Goal: Information Seeking & Learning: Learn about a topic

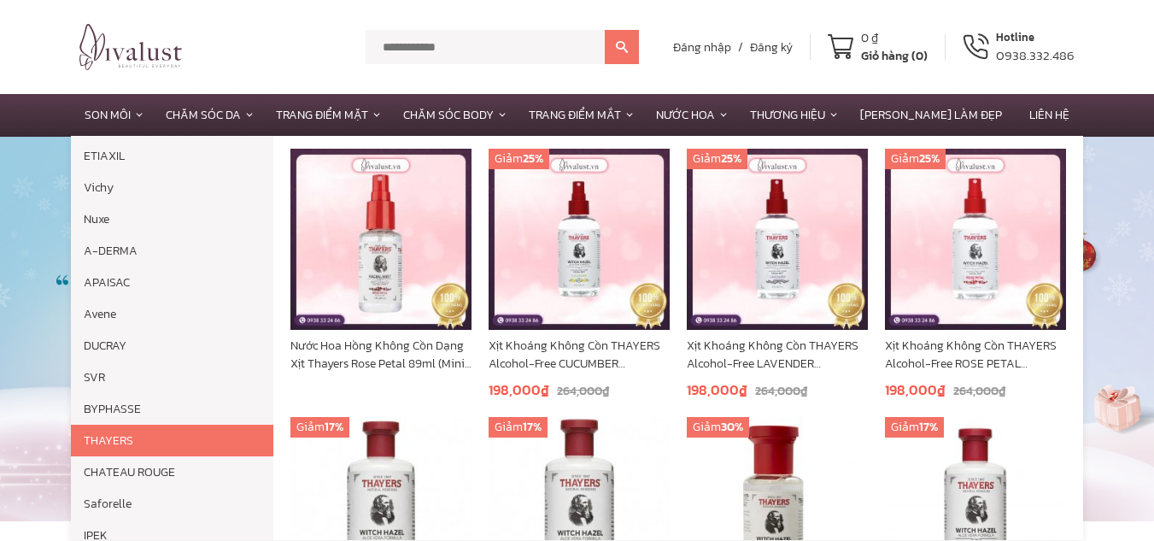
scroll to position [171, 0]
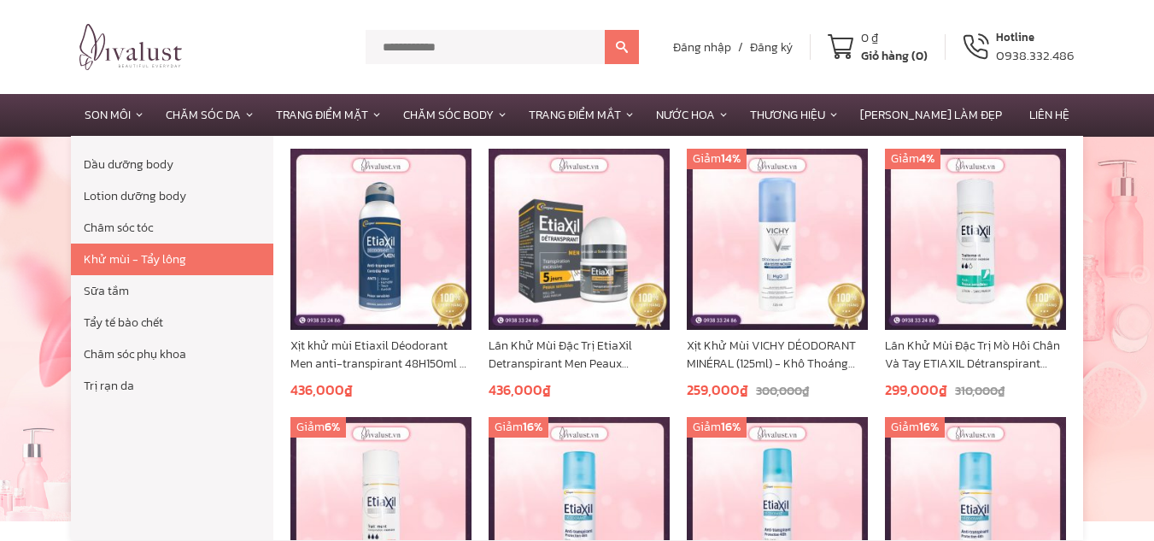
click at [144, 261] on link "Khử mùi - Tẩy lông" at bounding box center [172, 259] width 202 height 32
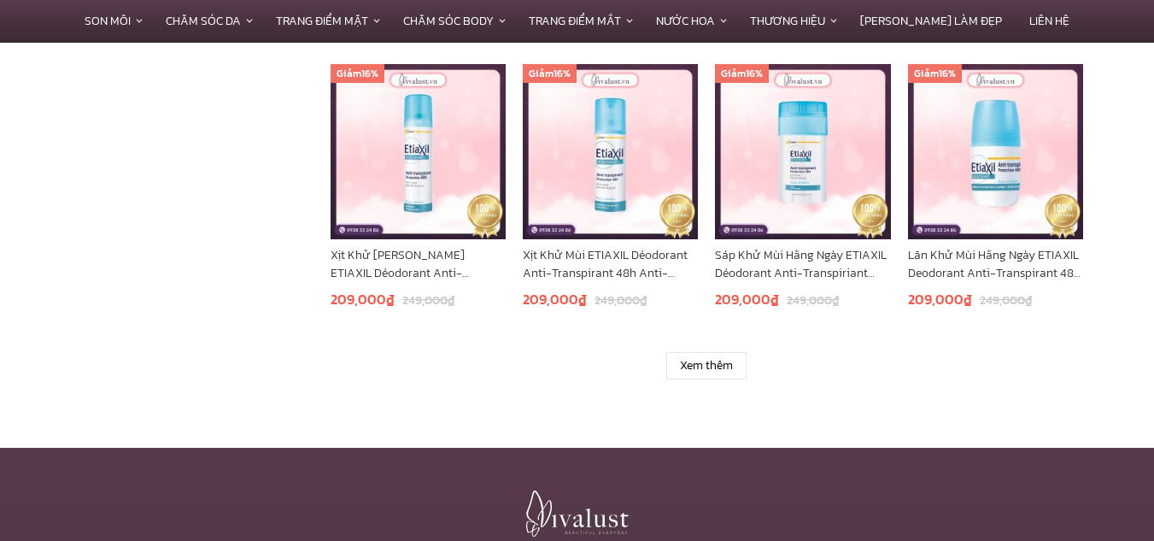
scroll to position [1367, 0]
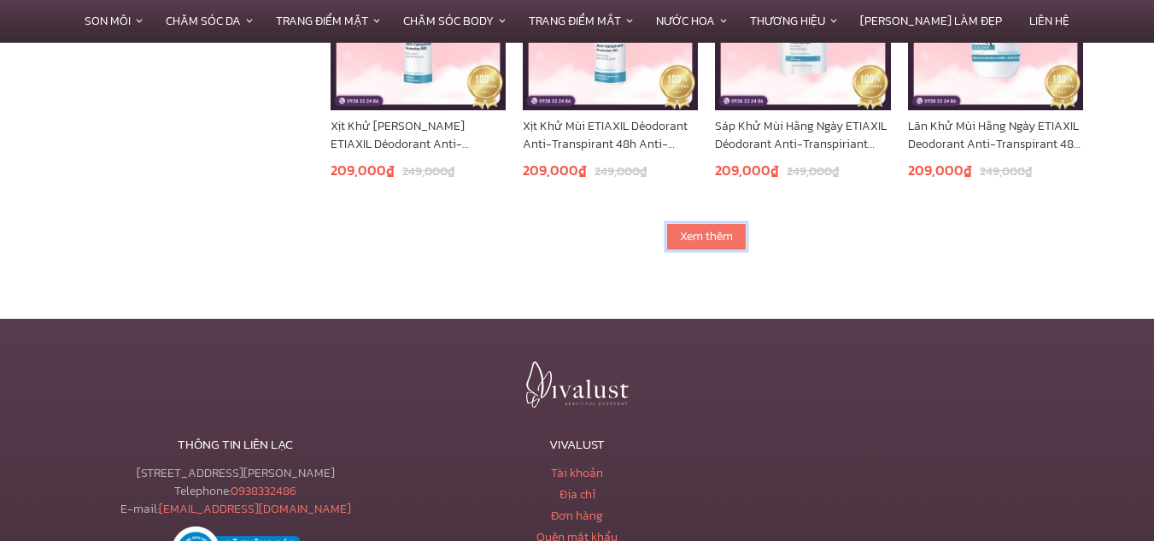
click at [719, 232] on link "Xem thêm" at bounding box center [706, 236] width 80 height 27
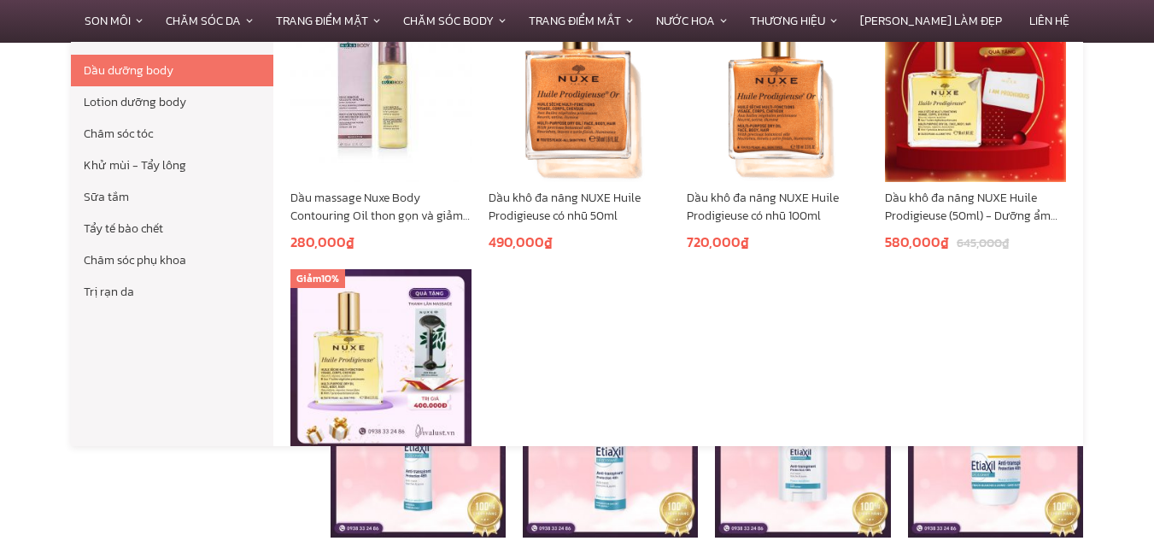
scroll to position [135, 0]
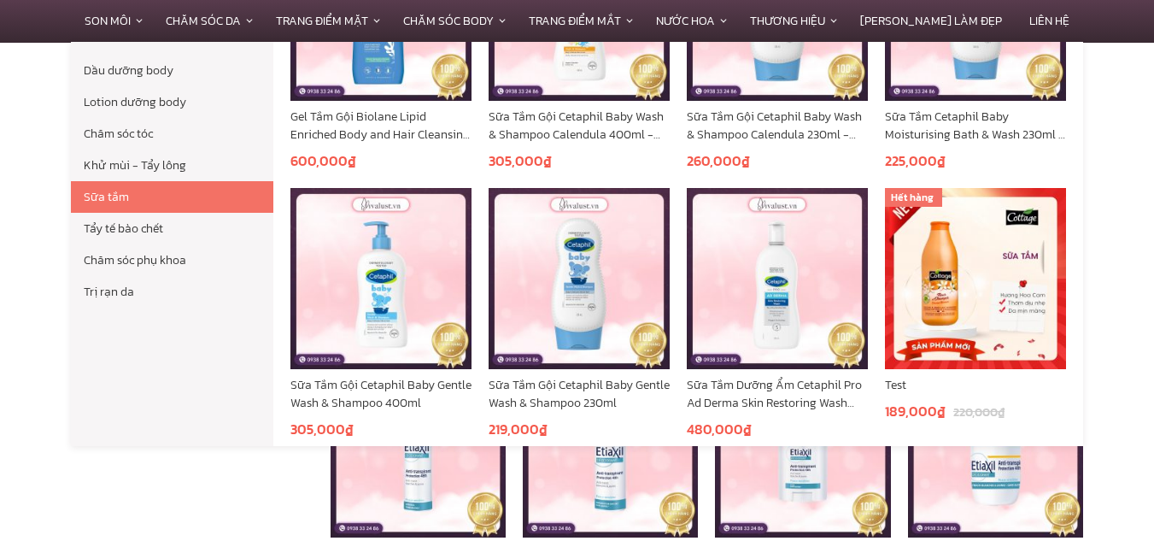
click at [108, 198] on link "Sữa tắm" at bounding box center [172, 197] width 202 height 32
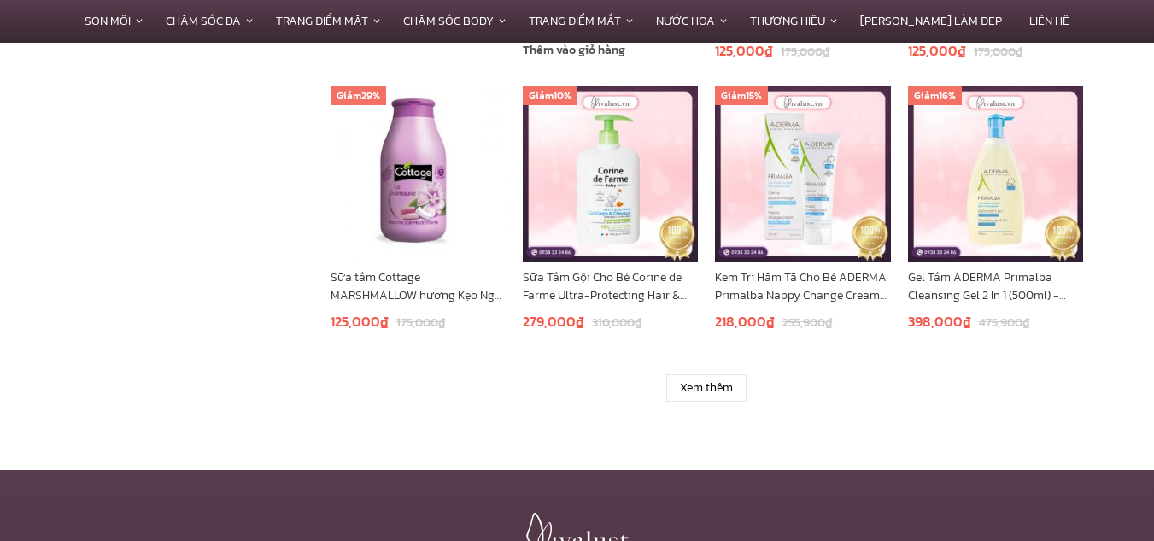
scroll to position [1367, 0]
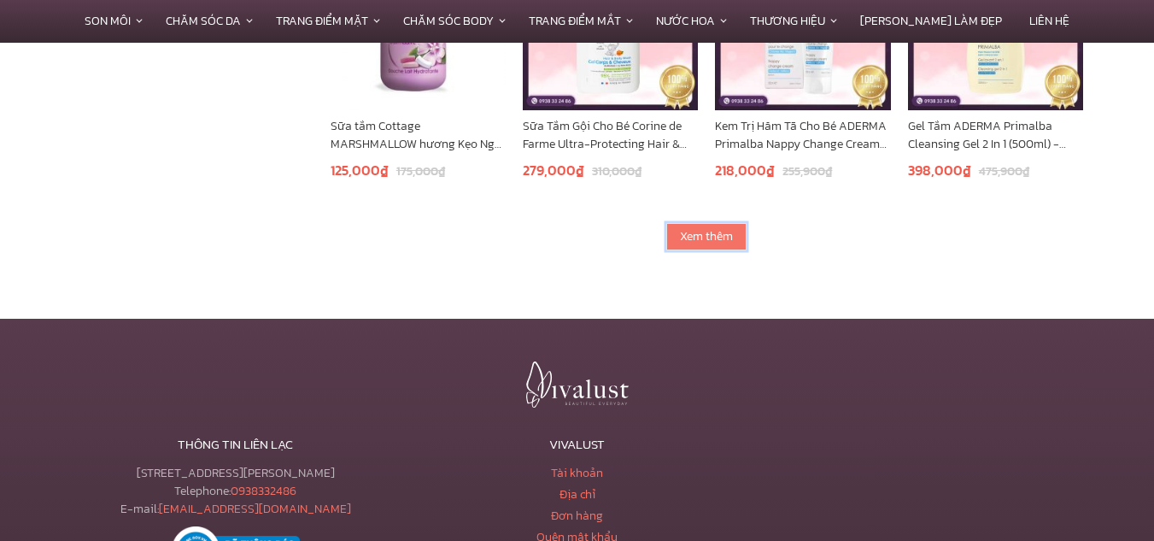
click at [721, 235] on link "Xem thêm" at bounding box center [706, 236] width 80 height 27
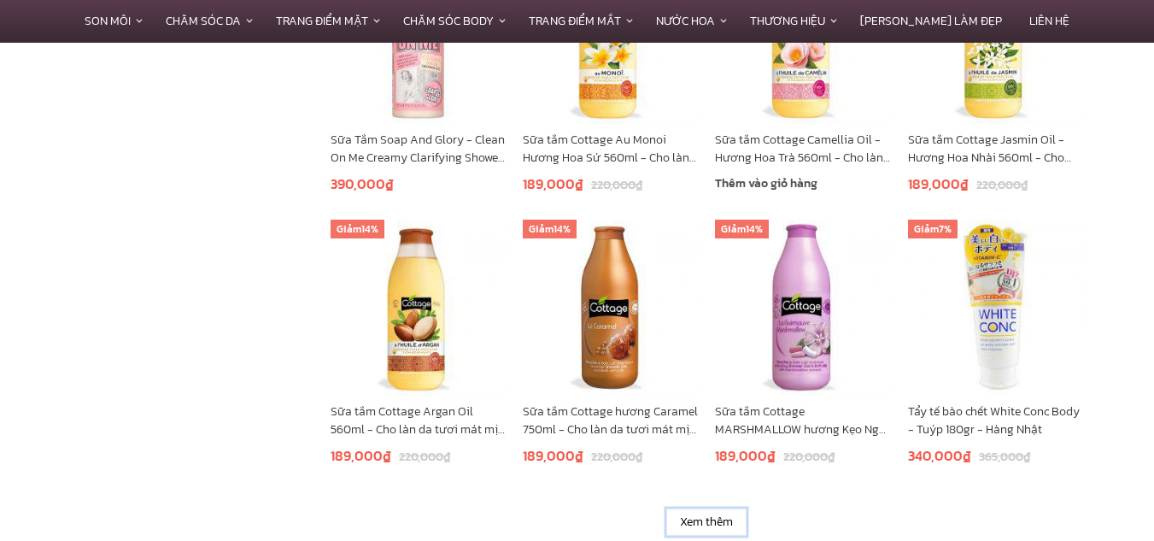
scroll to position [2307, 0]
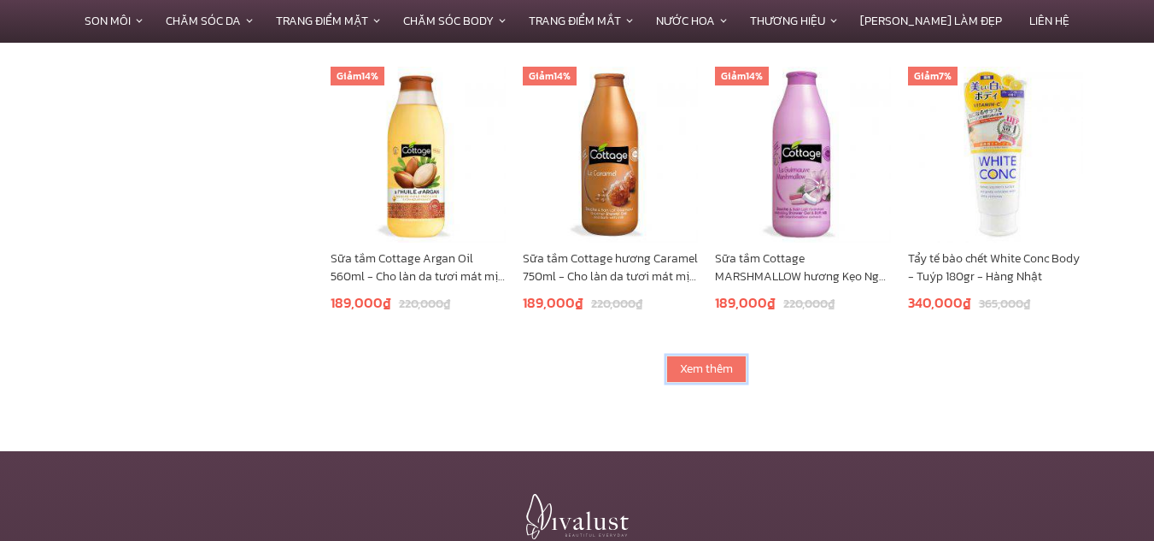
click at [722, 358] on link "Xem thêm" at bounding box center [706, 368] width 80 height 27
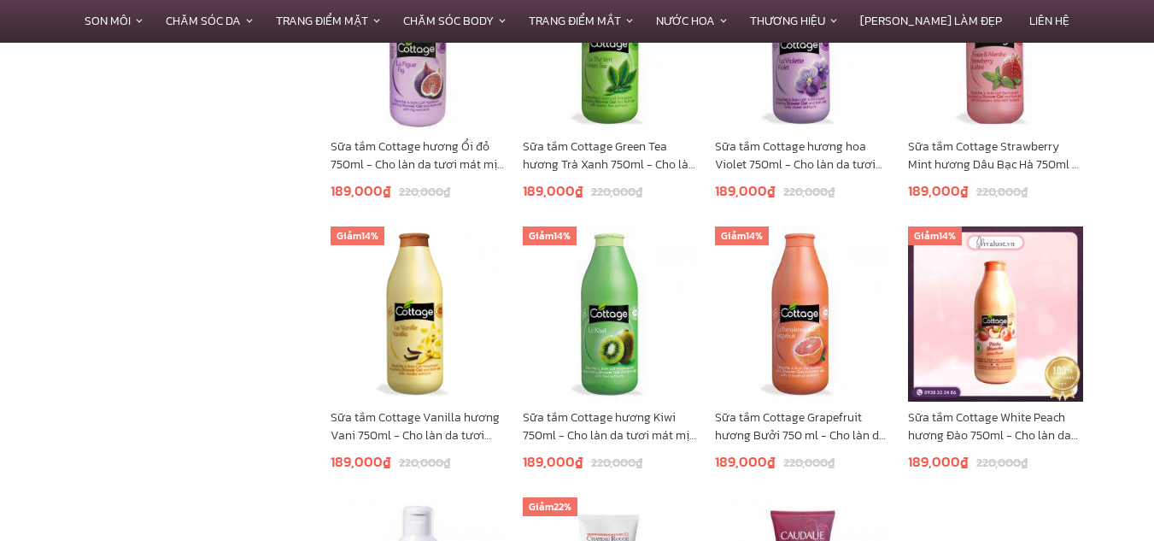
scroll to position [3075, 0]
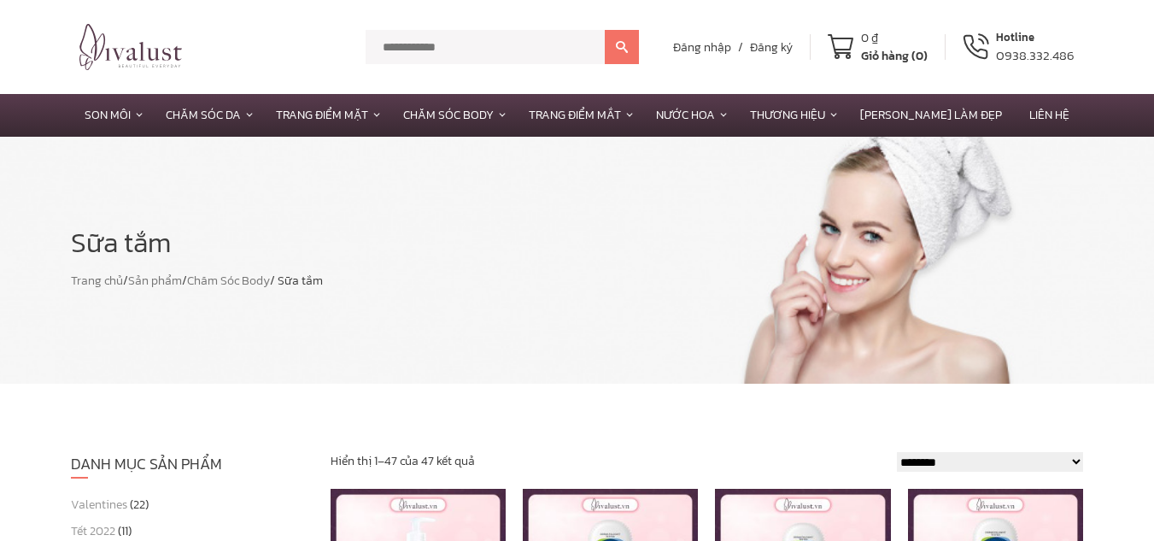
click at [453, 37] on input "text" at bounding box center [485, 47] width 239 height 34
type input "*********"
click at [605, 30] on button at bounding box center [622, 47] width 34 height 34
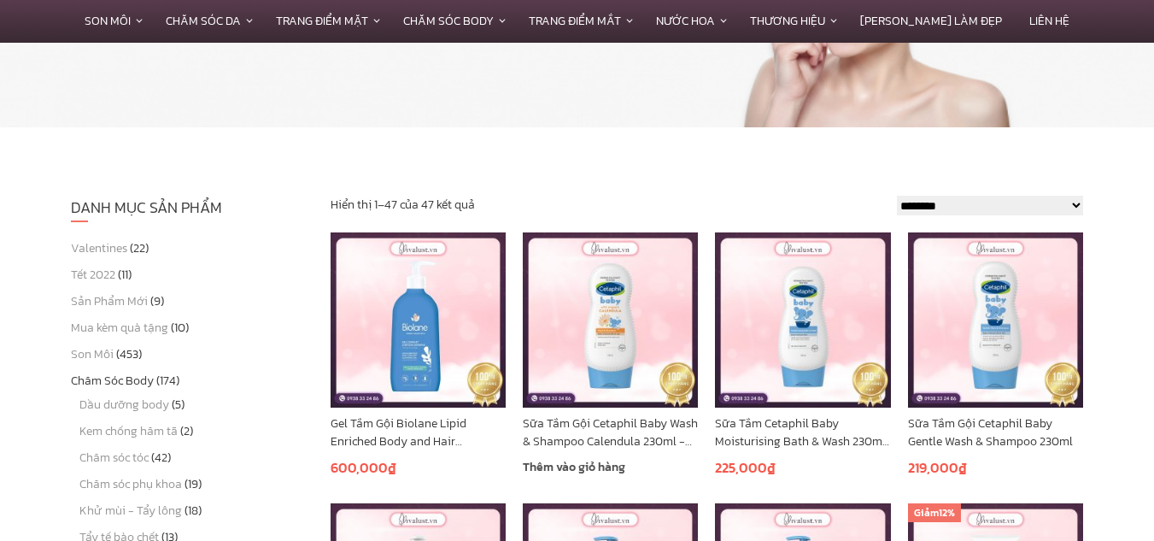
scroll to position [513, 0]
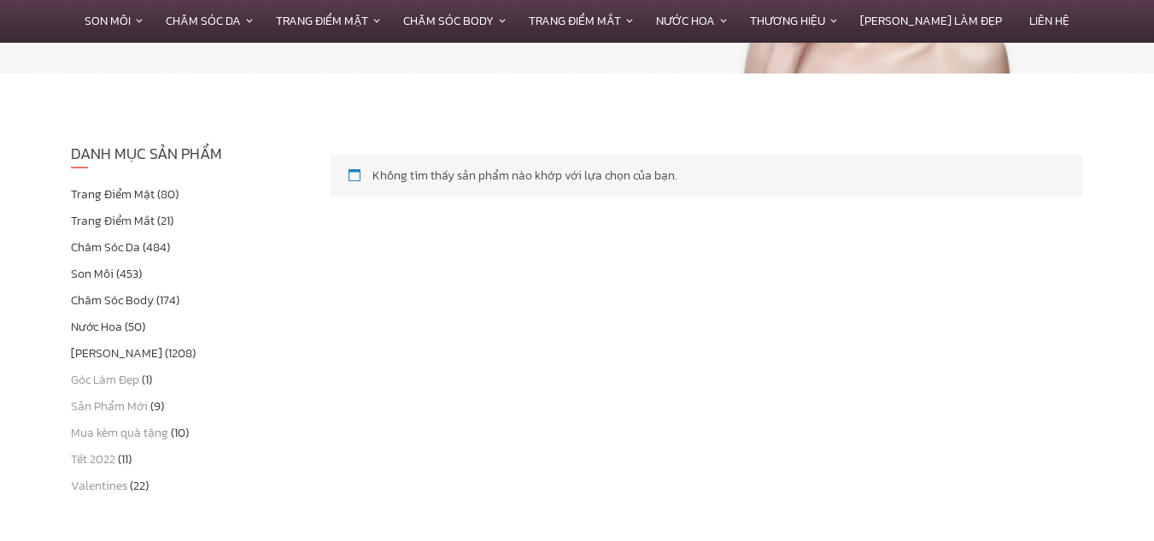
scroll to position [342, 0]
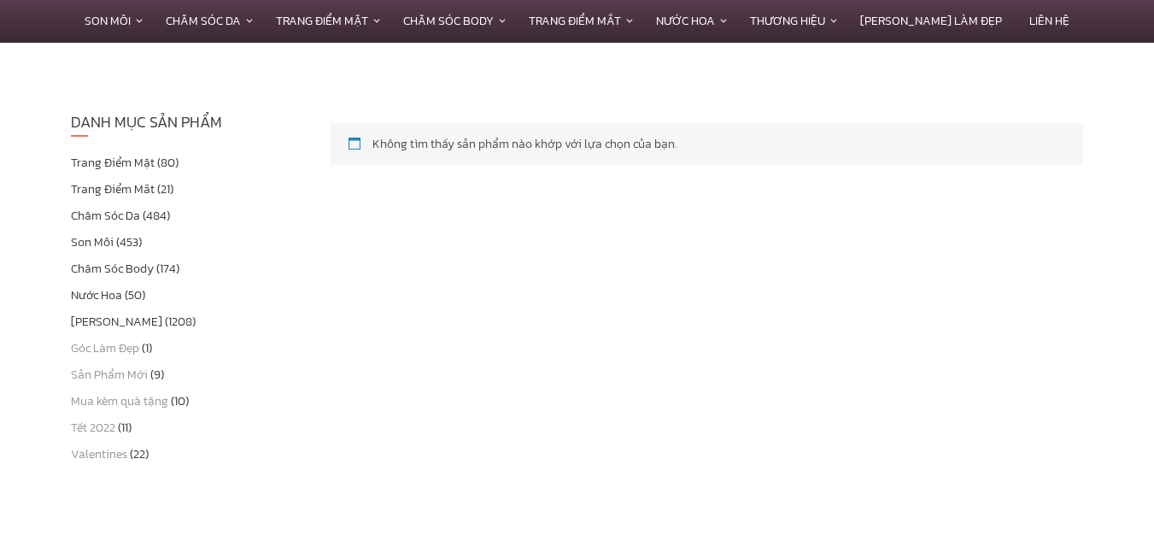
click at [136, 309] on ul "Trang Điểm Mặt (80) Trang Điểm Mắt (21) Chăm Sóc Da (484) Son Môi (453) Chăm Só…" at bounding box center [188, 308] width 234 height 309
click at [135, 315] on link "Thương Hiệu" at bounding box center [116, 322] width 91 height 18
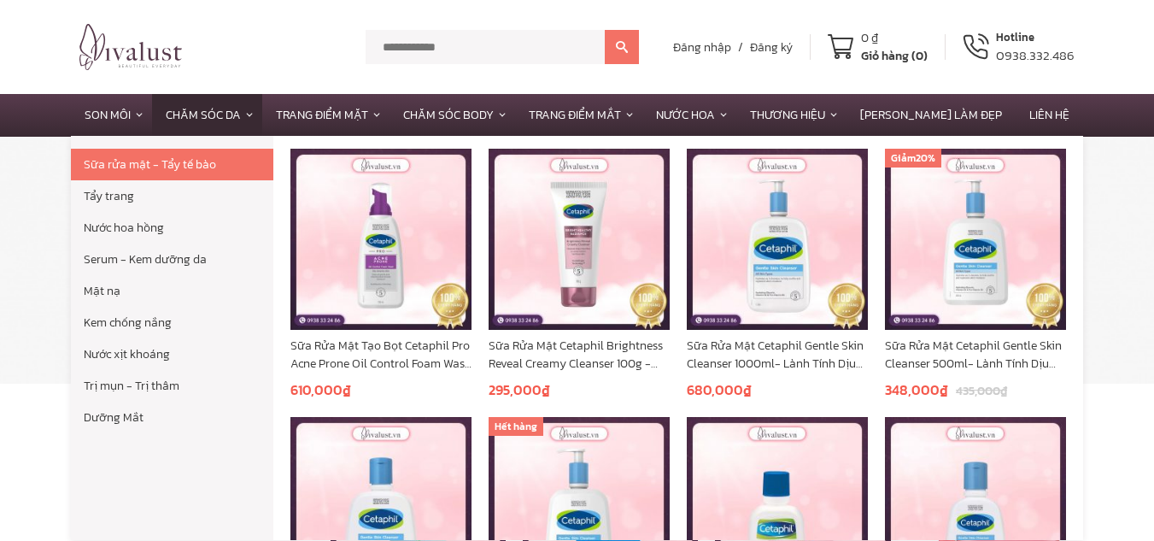
click at [137, 193] on link "Tẩy trang" at bounding box center [172, 196] width 202 height 32
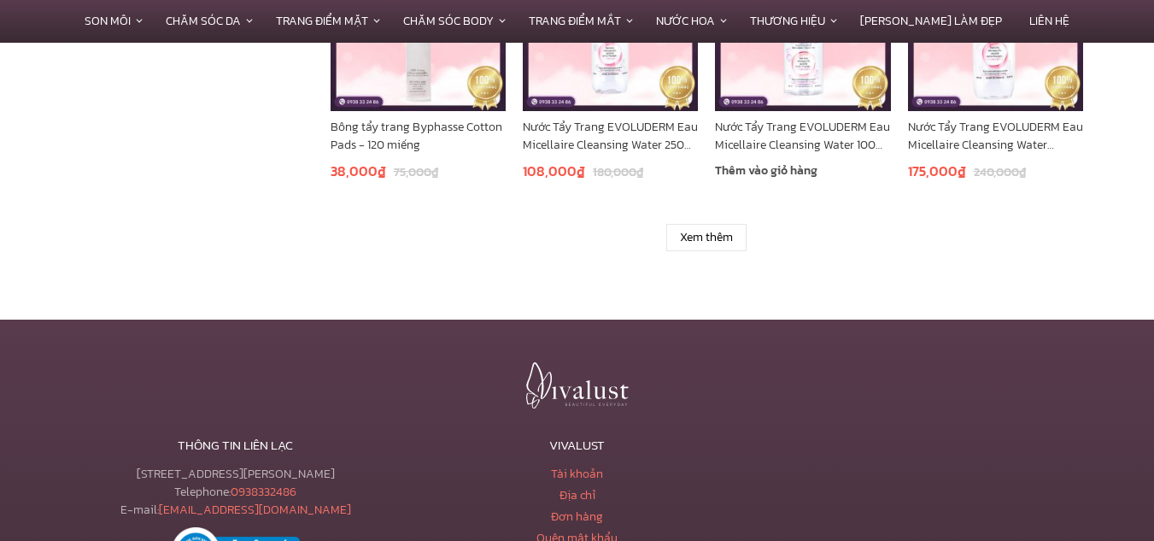
scroll to position [1367, 0]
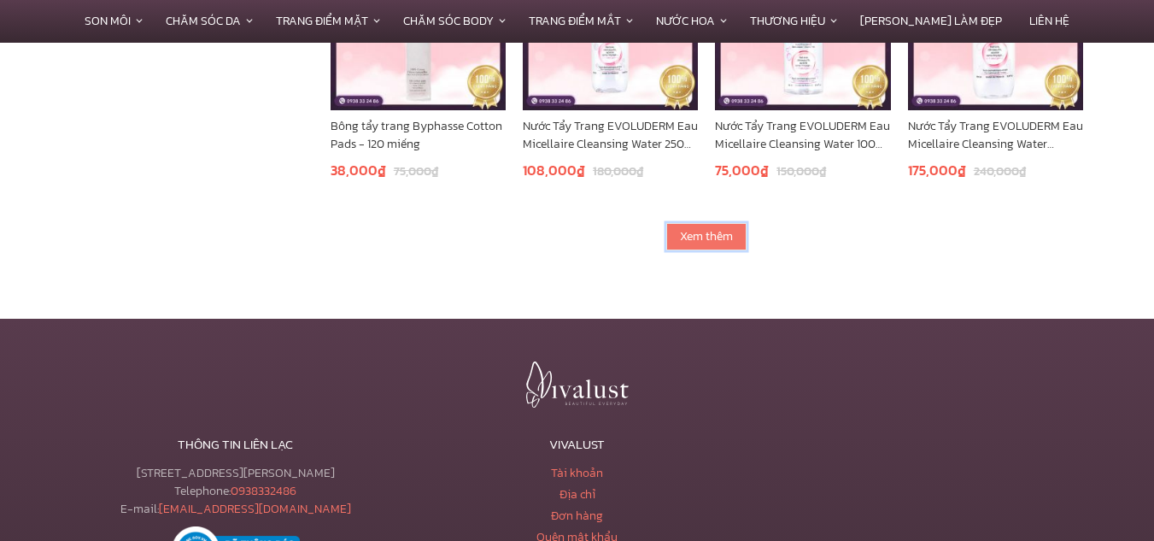
click at [707, 232] on link "Xem thêm" at bounding box center [706, 236] width 80 height 27
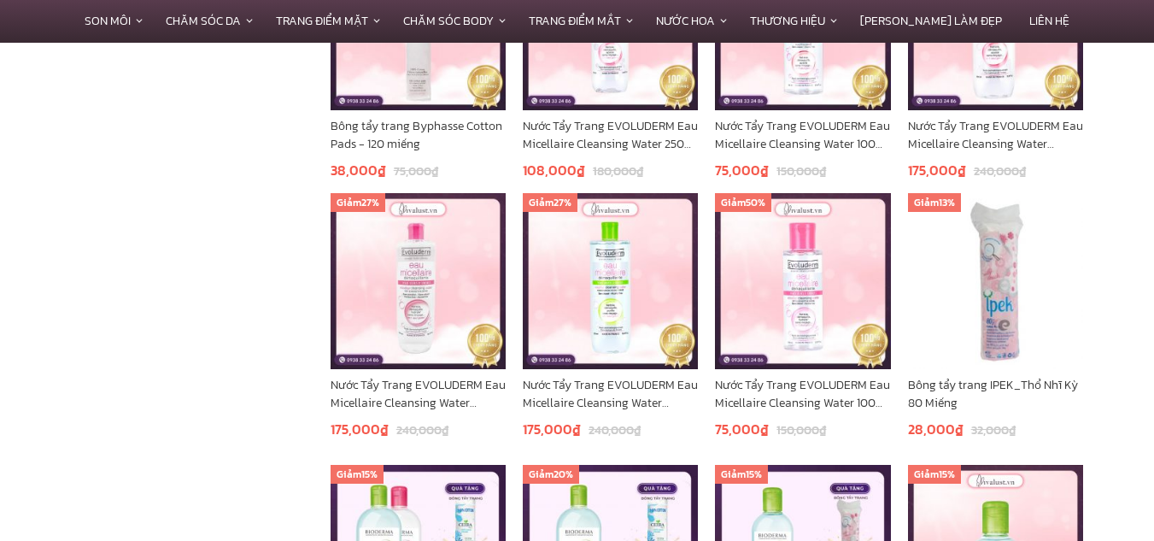
click at [1143, 178] on section "**********" at bounding box center [577, 204] width 1154 height 2374
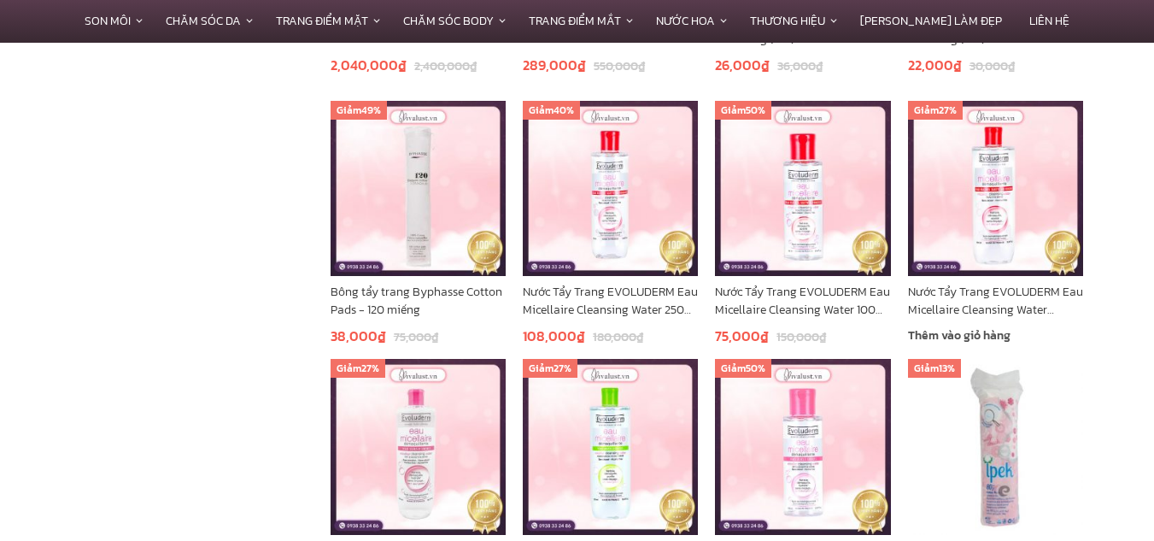
scroll to position [1196, 0]
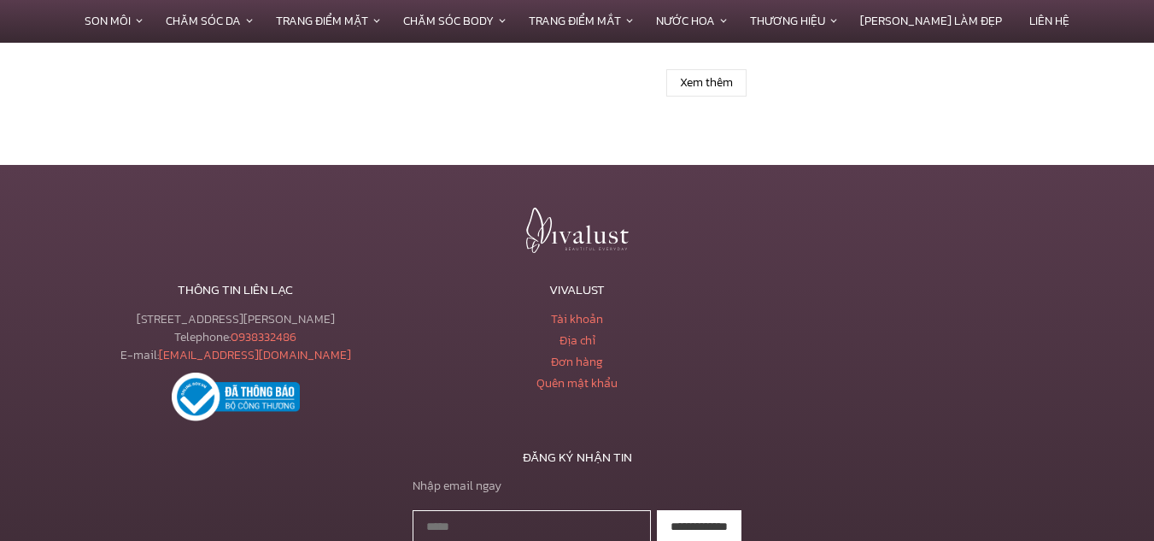
scroll to position [2563, 0]
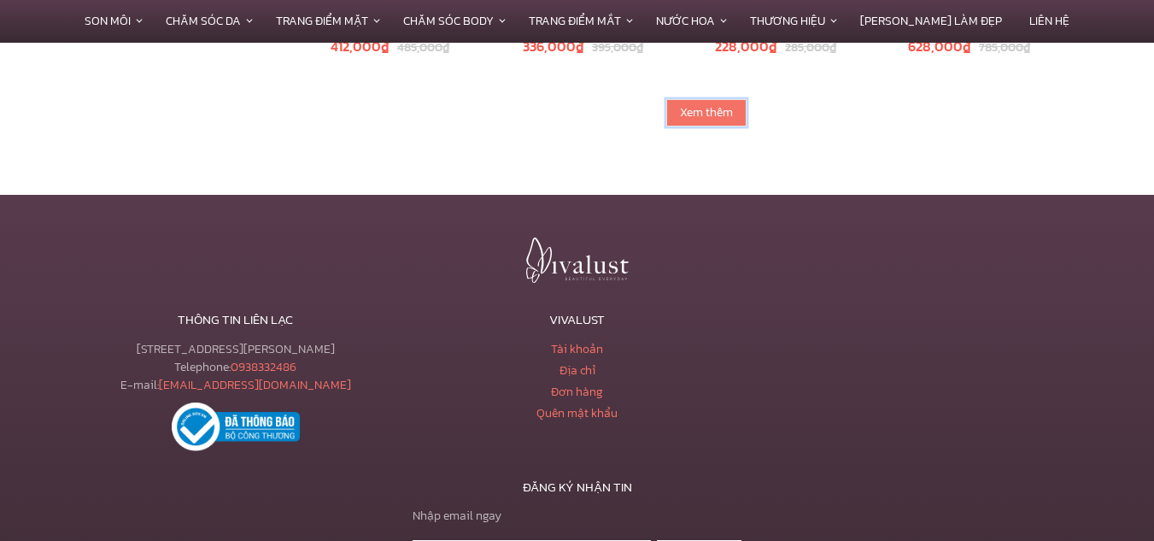
click at [691, 106] on link "Xem thêm" at bounding box center [706, 112] width 80 height 27
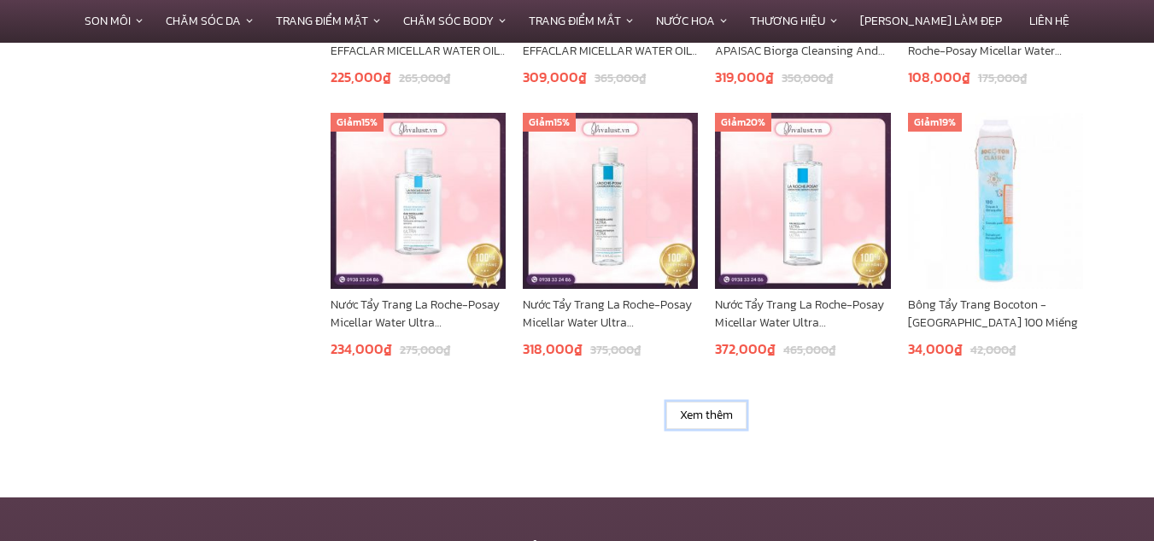
scroll to position [3503, 0]
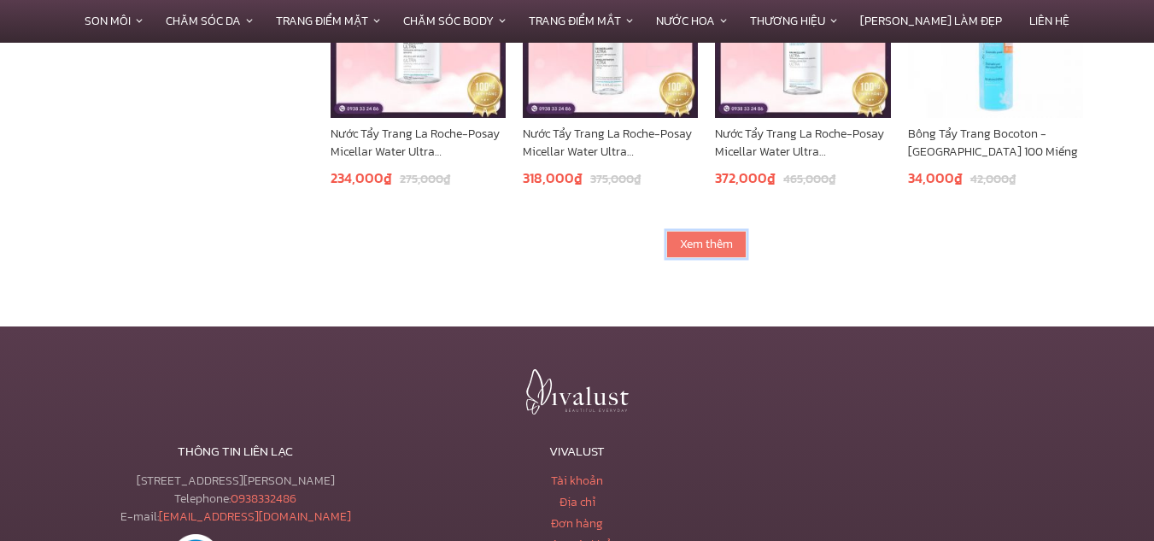
click at [721, 242] on link "Xem thêm" at bounding box center [706, 244] width 80 height 27
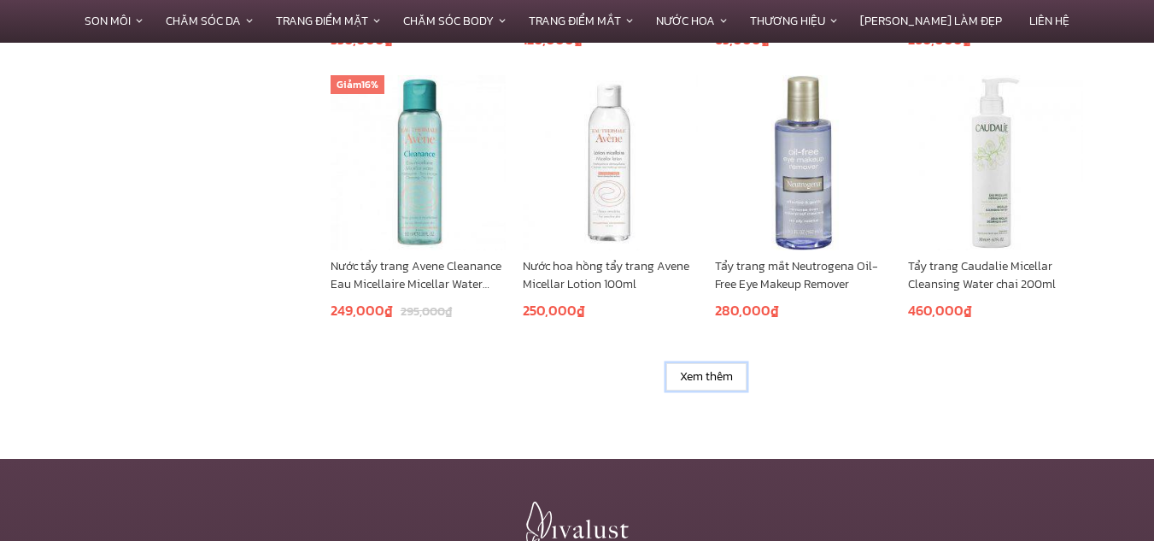
scroll to position [4442, 0]
click at [697, 375] on link "Xem thêm" at bounding box center [706, 375] width 80 height 27
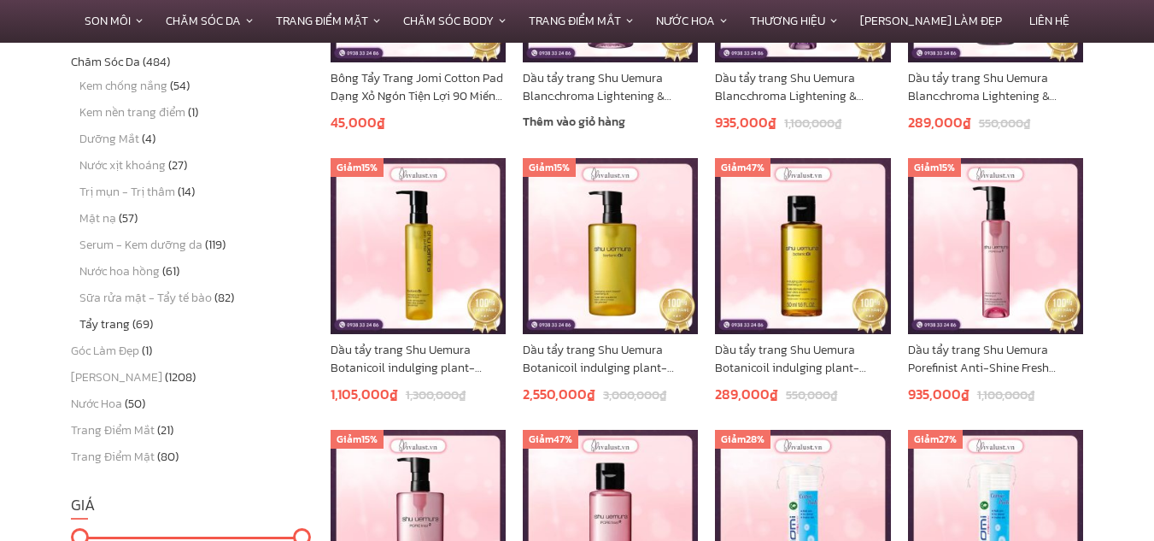
scroll to position [598, 0]
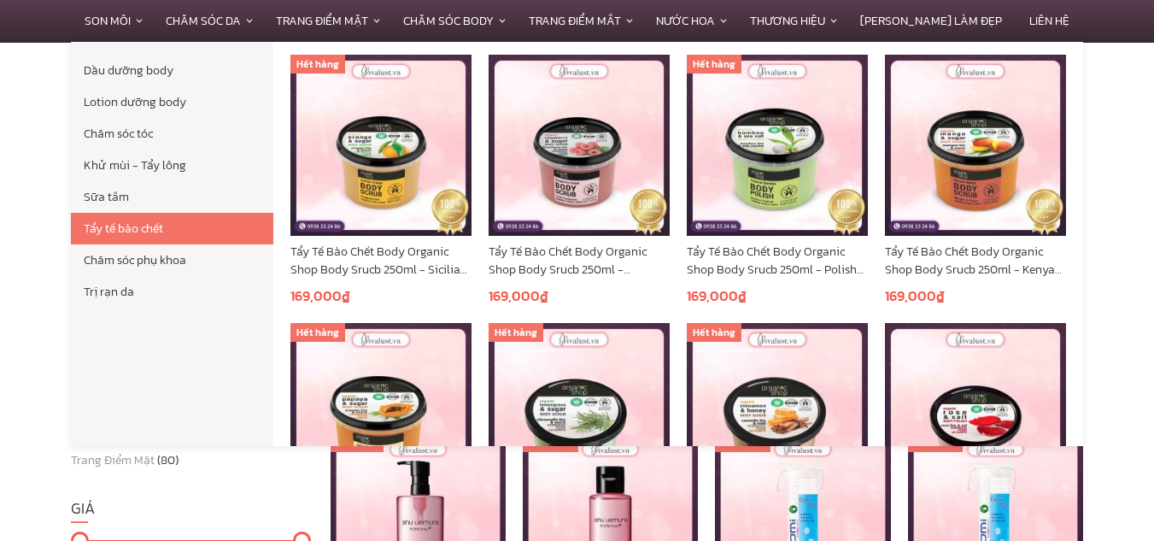
click at [149, 228] on link "Tẩy tế bào chết" at bounding box center [172, 229] width 202 height 32
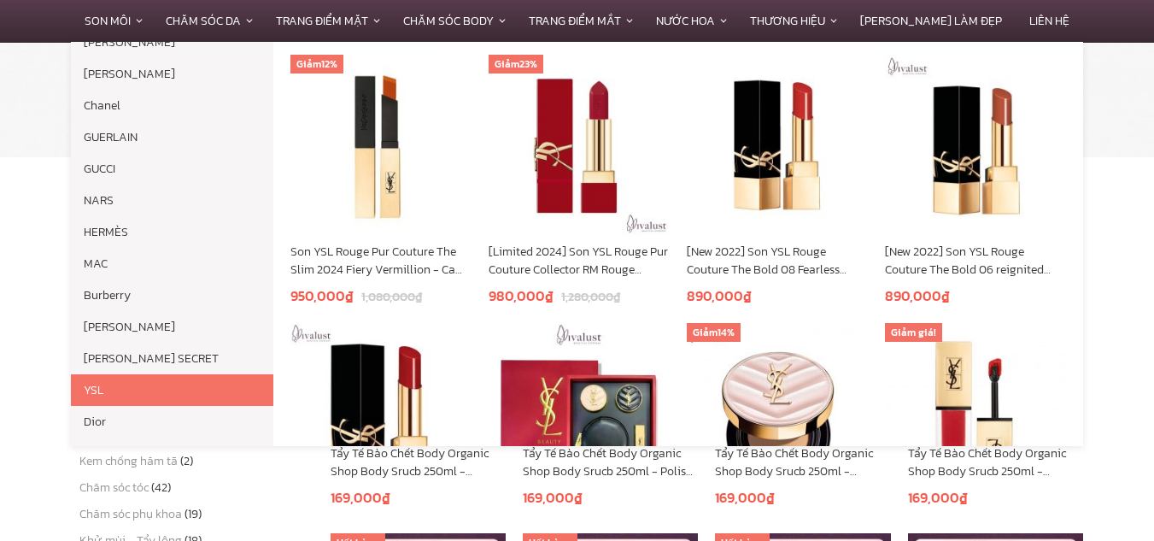
scroll to position [256, 0]
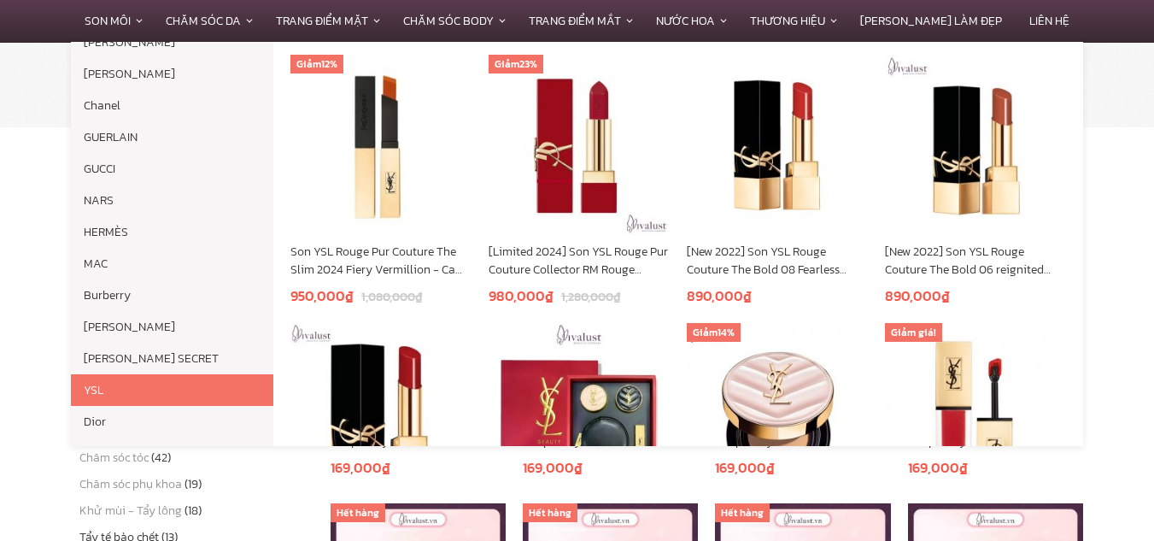
click at [189, 374] on link "YSL" at bounding box center [172, 390] width 202 height 32
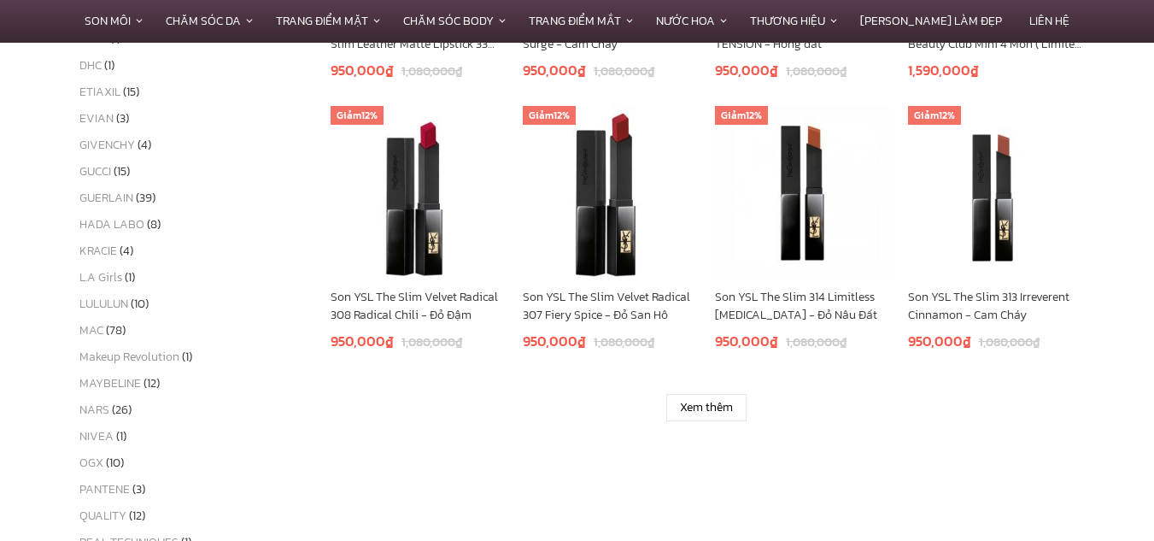
scroll to position [1367, 0]
